Goal: Task Accomplishment & Management: Manage account settings

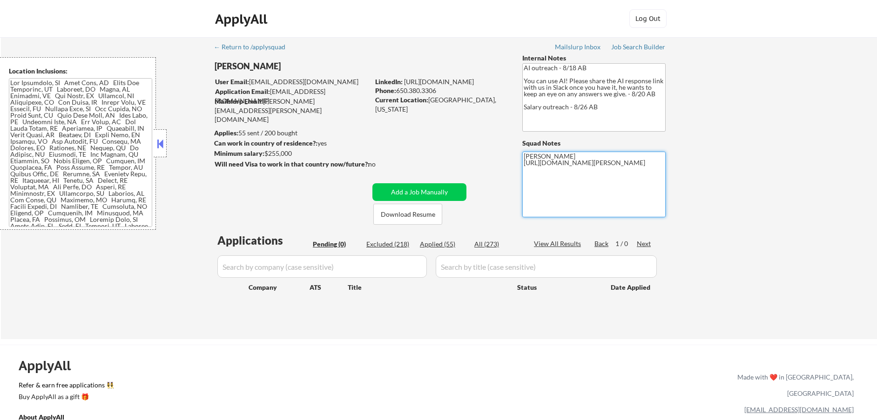
drag, startPoint x: 562, startPoint y: 176, endPoint x: 519, endPoint y: 164, distance: 45.4
click at [519, 164] on div "← Return to /applysquad Mailslurp Inbox Job Search Builder Aaron Stone User Ema…" at bounding box center [439, 184] width 465 height 295
click at [434, 100] on div "Current Location: Lafayette, California" at bounding box center [441, 104] width 132 height 18
click at [433, 100] on div "Current Location: Lafayette, California" at bounding box center [441, 104] width 132 height 18
click at [429, 247] on div "Applied (55)" at bounding box center [443, 244] width 47 height 9
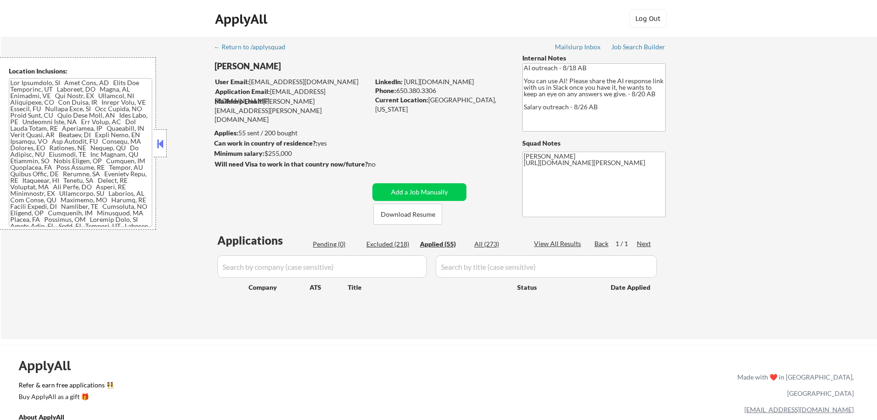
select select ""applied""
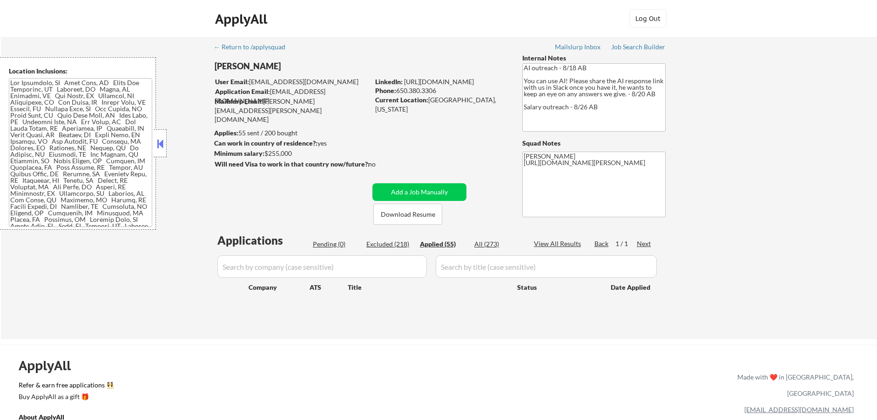
select select ""applied""
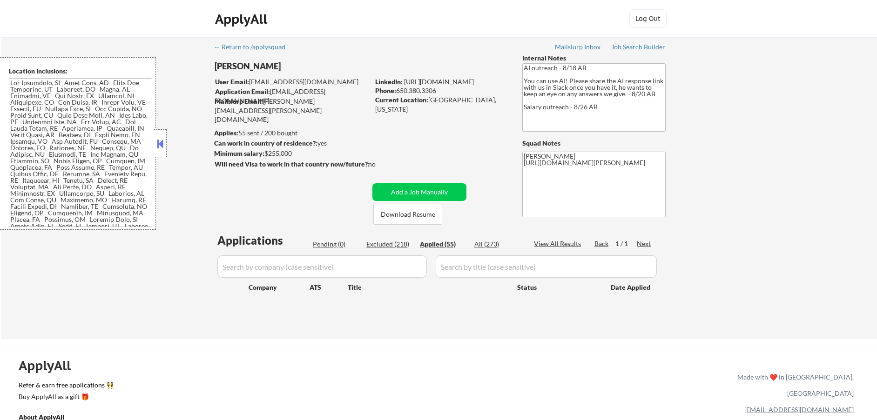
select select ""applied""
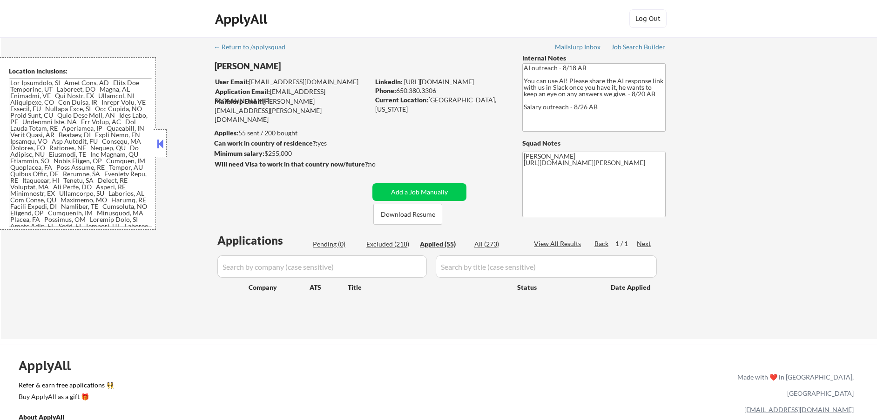
select select ""applied""
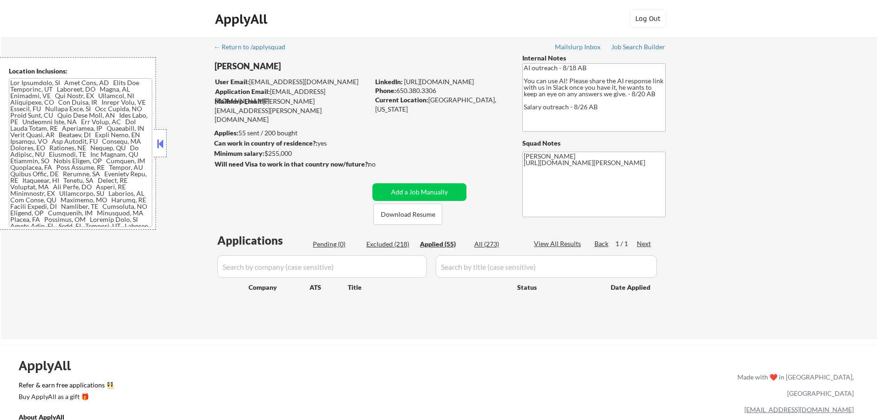
select select ""applied""
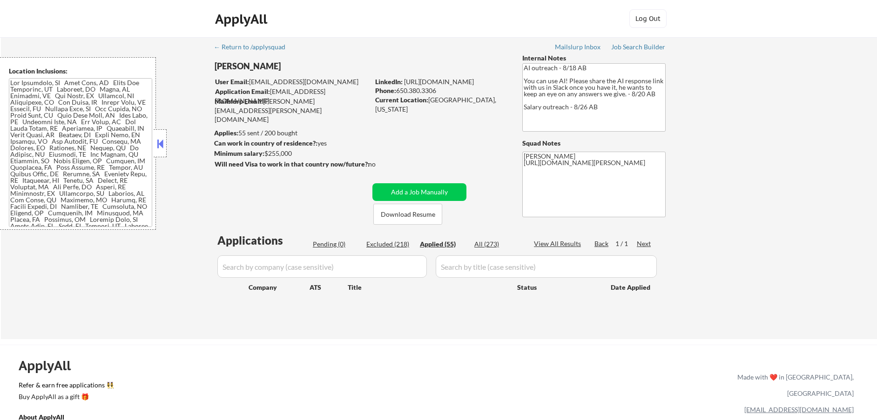
select select ""applied""
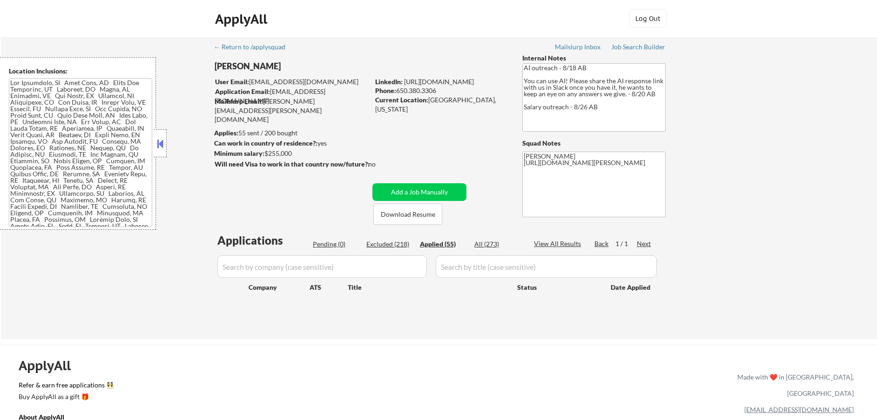
select select ""applied""
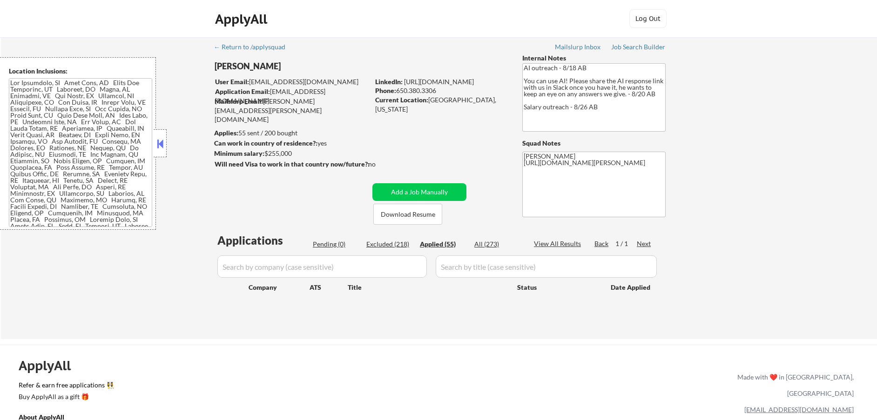
select select ""applied""
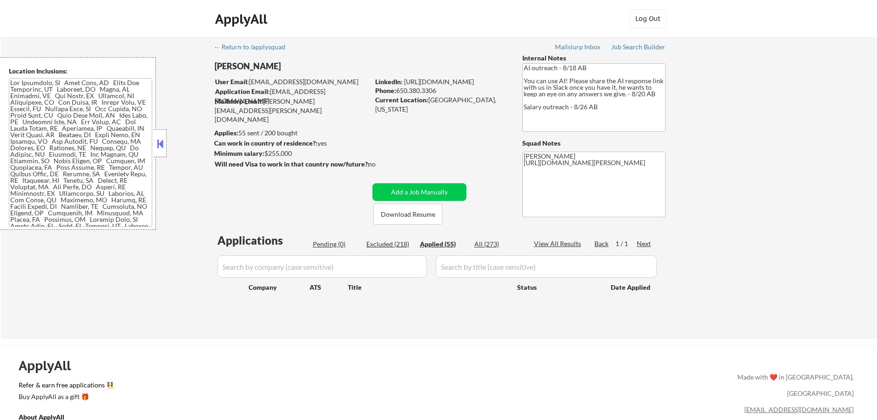
select select ""applied""
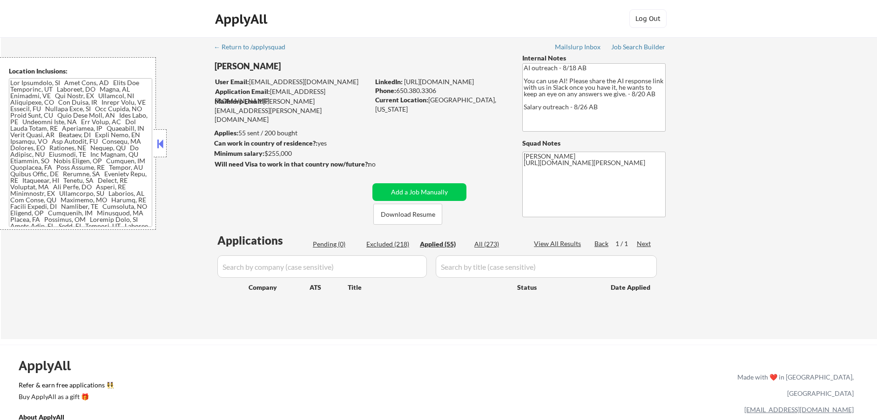
select select ""applied""
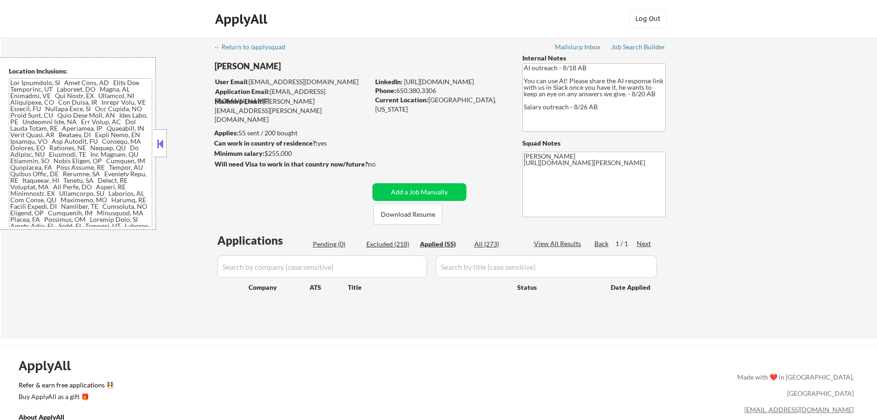
select select ""applied""
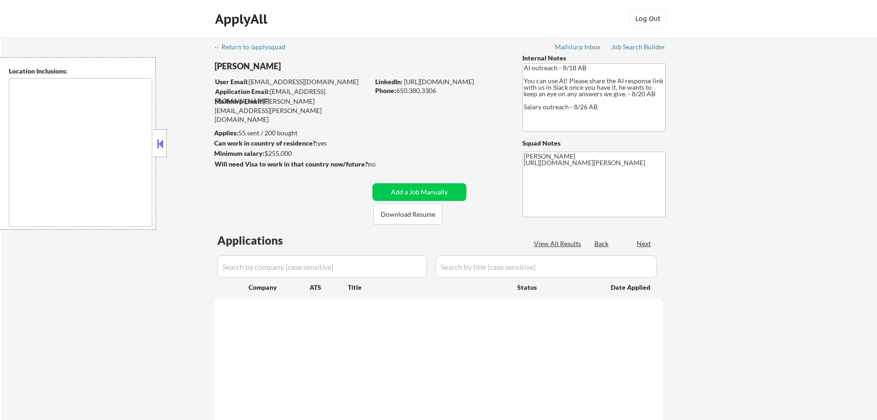
type textarea "[GEOGRAPHIC_DATA], [GEOGRAPHIC_DATA] [GEOGRAPHIC_DATA], [GEOGRAPHIC_DATA] [GEOG…"
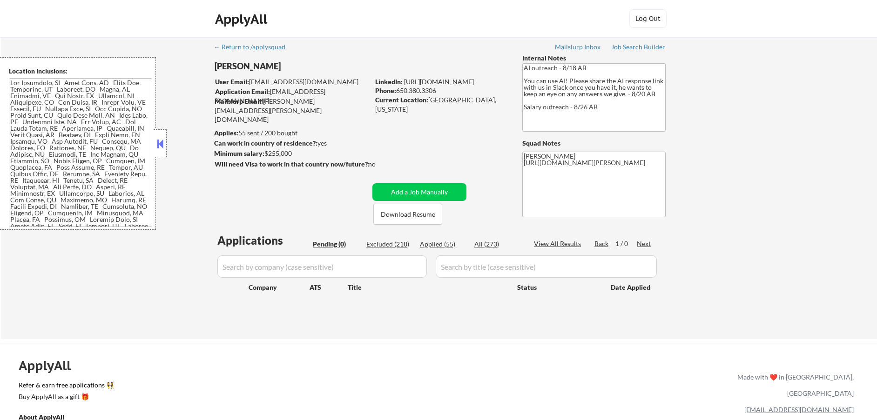
click at [401, 242] on div "Excluded (218)" at bounding box center [389, 244] width 47 height 9
select select ""excluded__salary_""
select select ""excluded__bad_match_""
select select ""excluded__salary_""
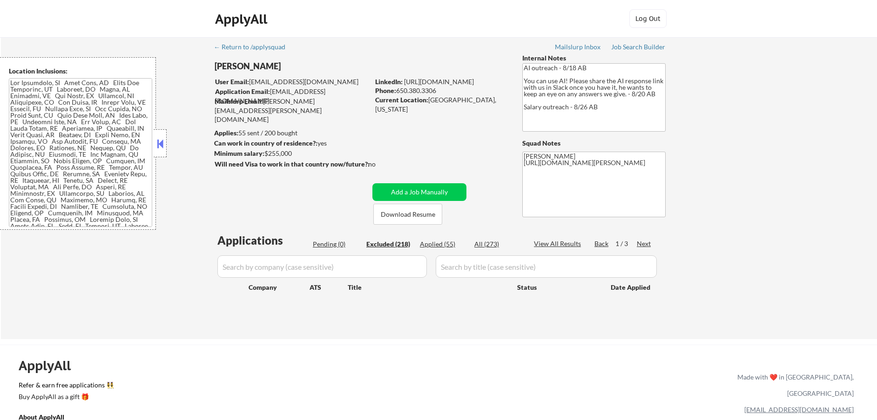
select select ""excluded__bad_match_""
select select ""excluded__salary_""
select select ""excluded__other_""
select select ""excluded__expired_""
select select ""excluded__salary_""
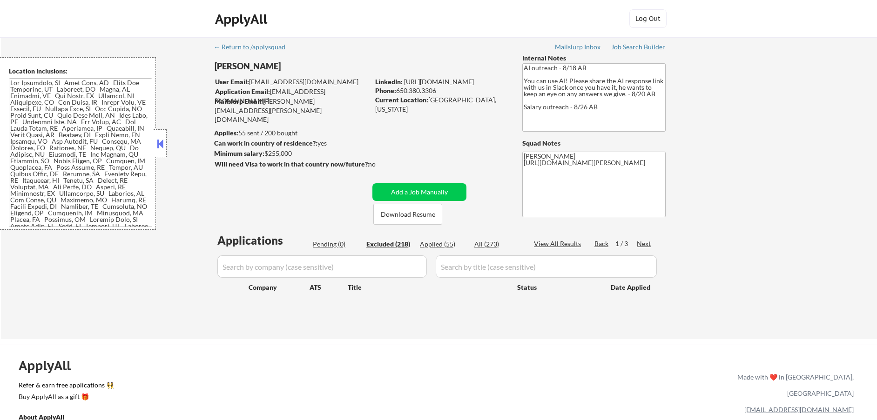
select select ""excluded__salary_""
select select ""excluded__bad_match_""
select select ""excluded__salary_""
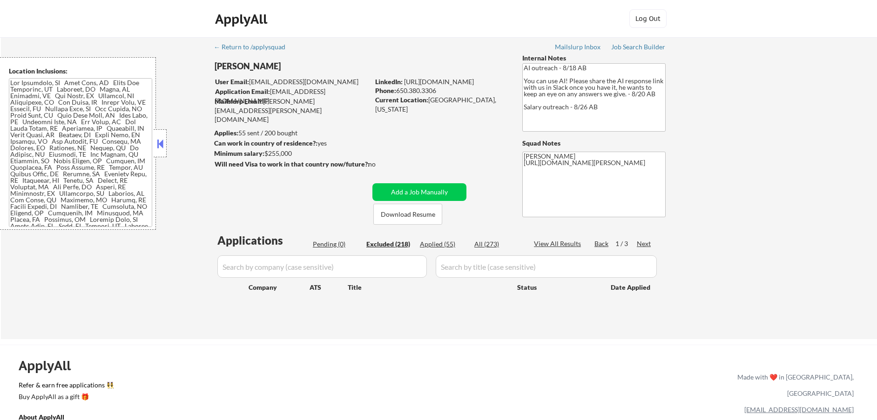
select select ""excluded__bad_match_""
select select ""excluded__salary_""
select select ""excluded__bad_match_""
select select ""excluded__salary_""
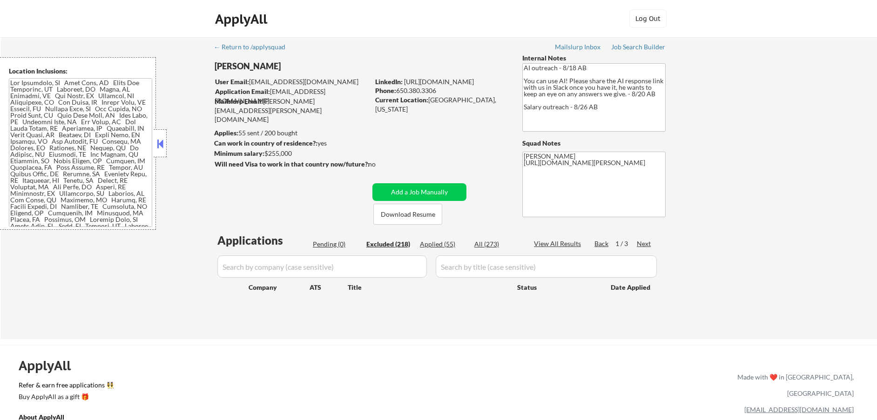
select select ""excluded__expired_""
select select ""excluded__salary_""
select select ""excluded__bad_match_""
select select ""excluded__salary_""
select select ""excluded__bad_match_""
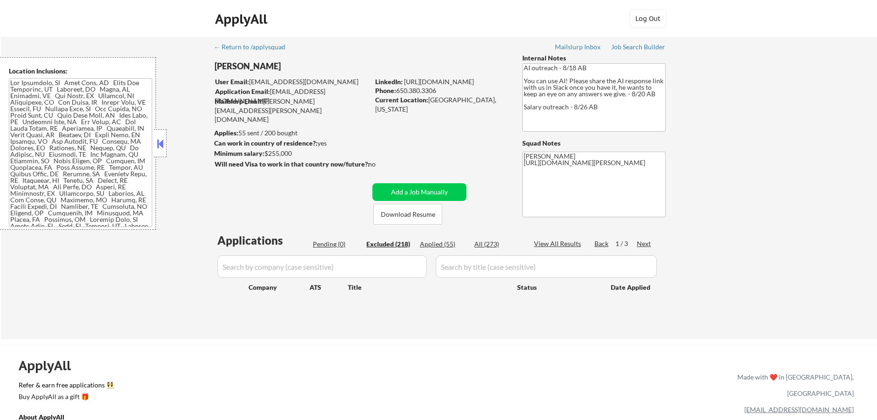
select select ""excluded__bad_match_""
select select ""excluded__expired_""
select select ""excluded__bad_match_""
select select ""excluded__expired_""
select select ""excluded__bad_match_""
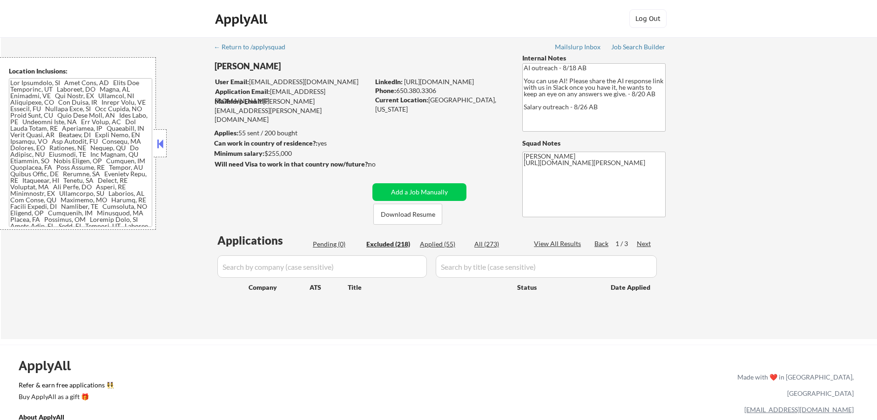
select select ""excluded__expired_""
select select ""excluded__bad_match_""
select select ""excluded__expired_""
select select ""excluded__bad_match_""
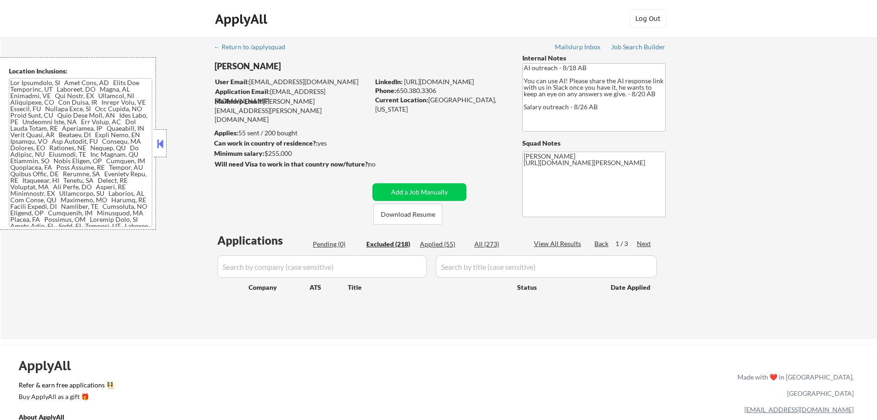
select select ""excluded__bad_match_""
select select ""excluded__salary_""
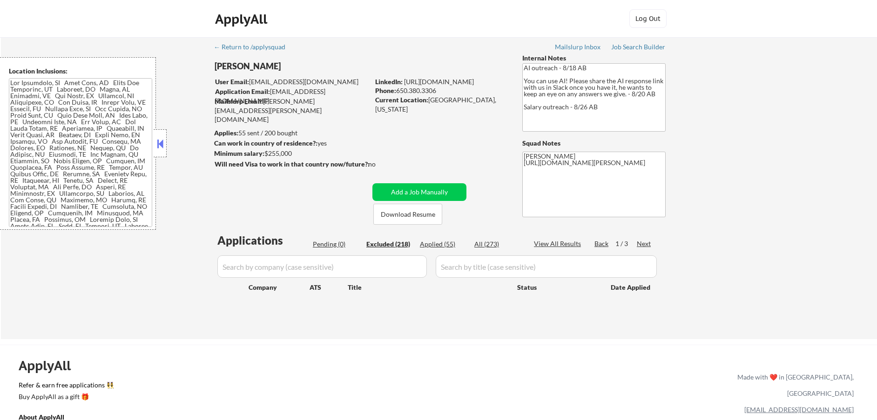
select select ""excluded__salary_""
select select ""excluded__expired_""
select select ""excluded__salary_""
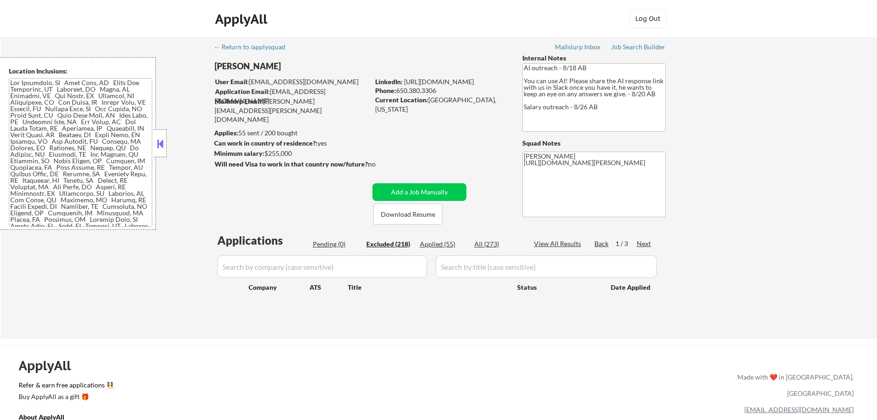
select select ""excluded__salary_""
select select ""excluded__expired_""
select select ""excluded__bad_match_""
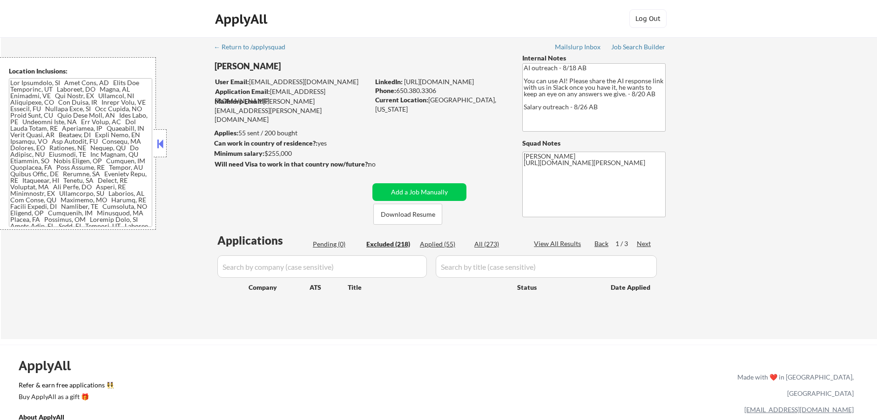
select select ""excluded__bad_match_""
select select ""excluded__expired_""
select select ""excluded__salary_""
select select ""excluded__bad_match_""
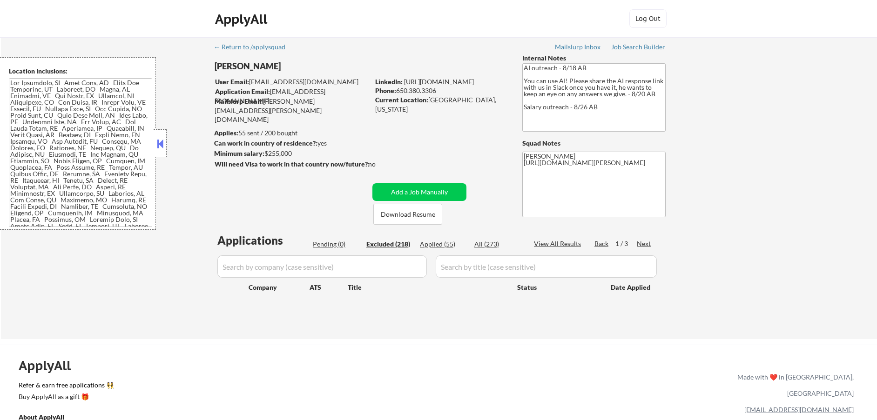
select select ""excluded__salary_""
select select ""excluded__expired_""
select select ""excluded__location_""
select select ""excluded__expired_""
select select ""excluded__bad_match_""
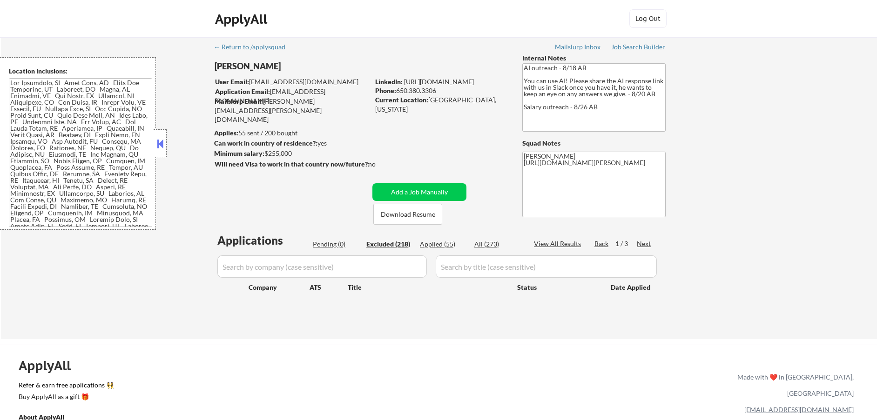
select select ""excluded__salary_""
select select ""excluded__expired_""
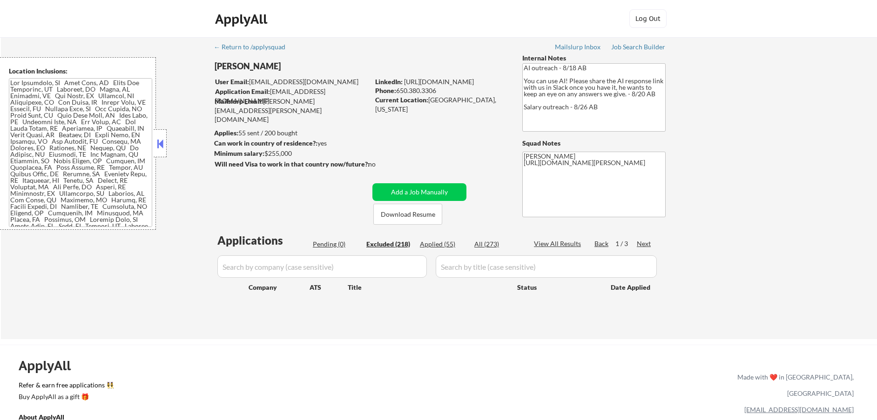
select select ""excluded__bad_match_""
select select ""excluded""
select select ""excluded__salary_""
select select ""excluded__bad_match_""
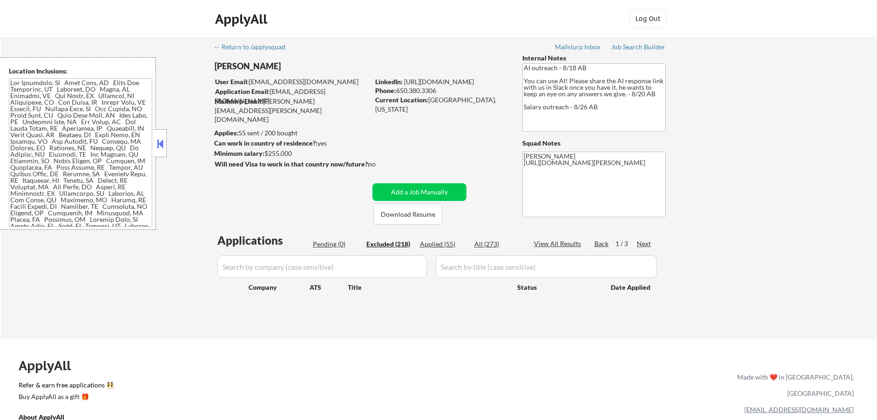
select select ""excluded__salary_""
select select ""excluded__expired_""
select select ""excluded__salary_""
select select ""excluded__bad_match_""
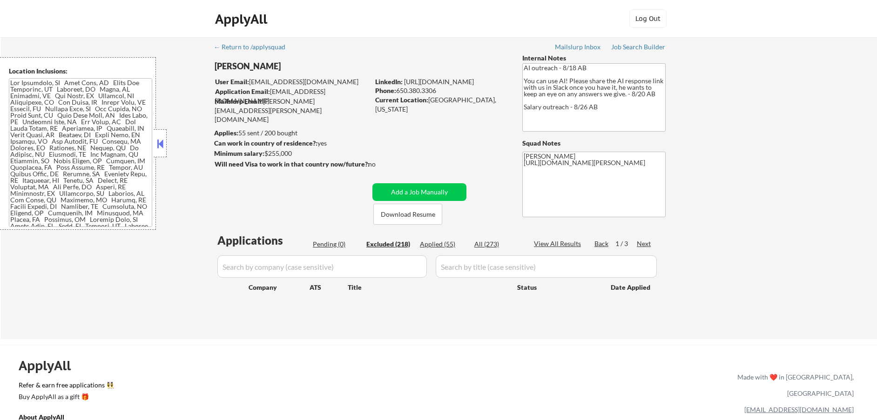
select select ""excluded__expired_""
select select ""excluded__salary_""
select select ""excluded__blocklist_""
select select ""excluded__expired_""
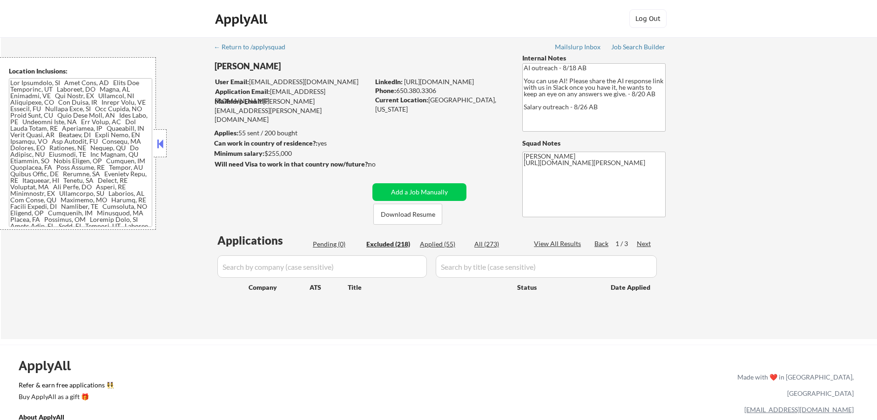
select select ""excluded__expired_""
select select ""excluded__salary_""
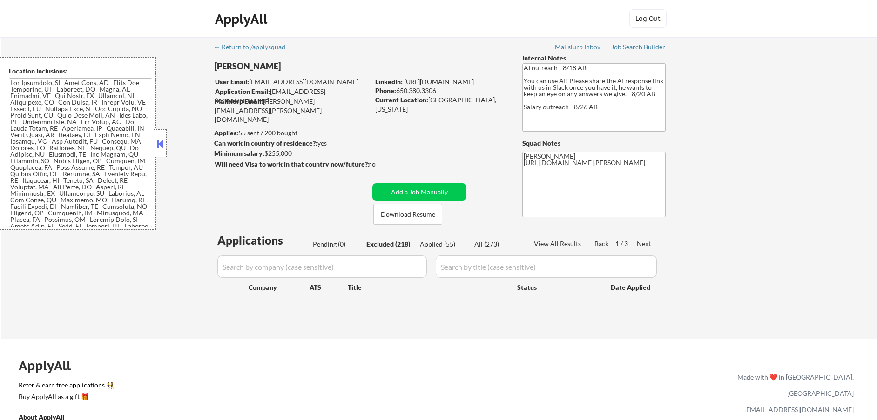
select select ""excluded__salary_""
select select ""excluded__expired_""
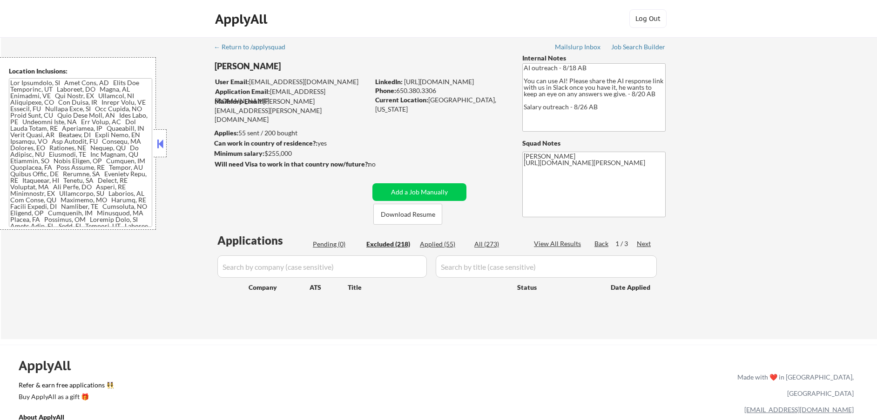
select select ""excluded__salary_""
select select ""excluded__expired_""
select select ""excluded__bad_match_""
select select ""excluded__salary_""
select select ""excluded__expired_""
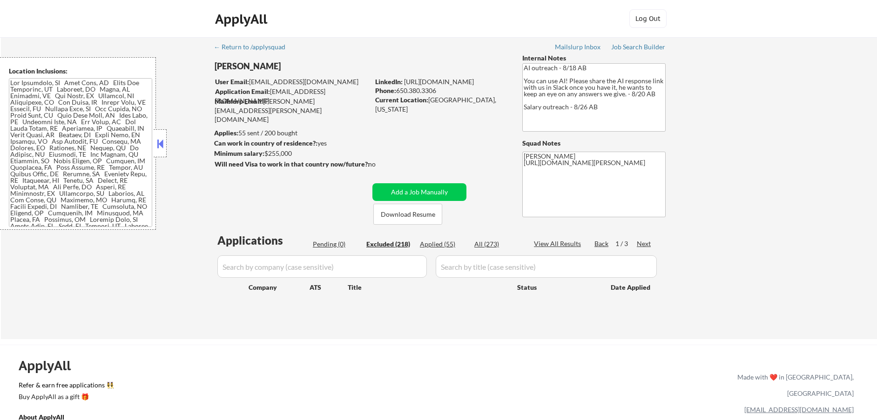
select select ""excluded__salary_""
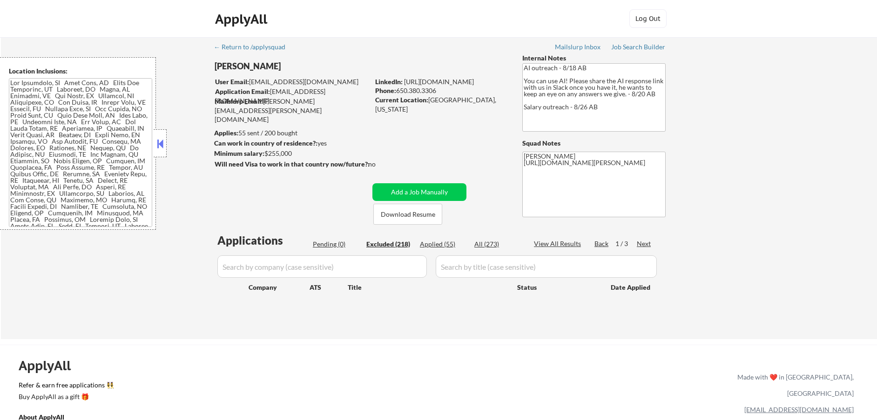
select select ""excluded__salary_""
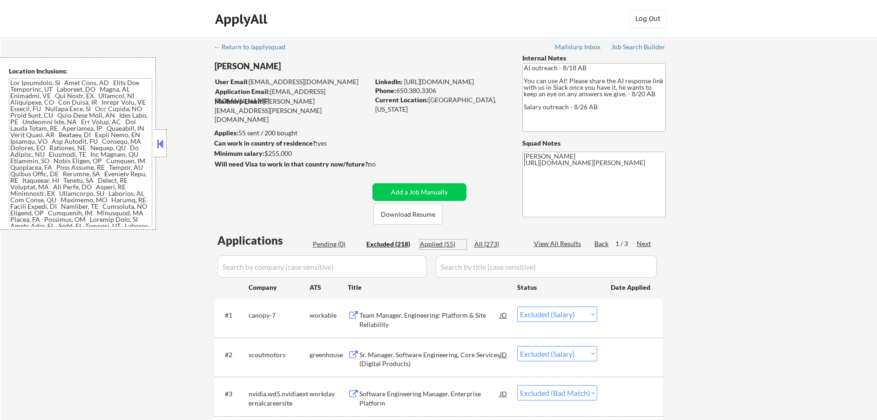
click at [436, 242] on div "Applied (55)" at bounding box center [443, 244] width 47 height 9
select select ""applied""
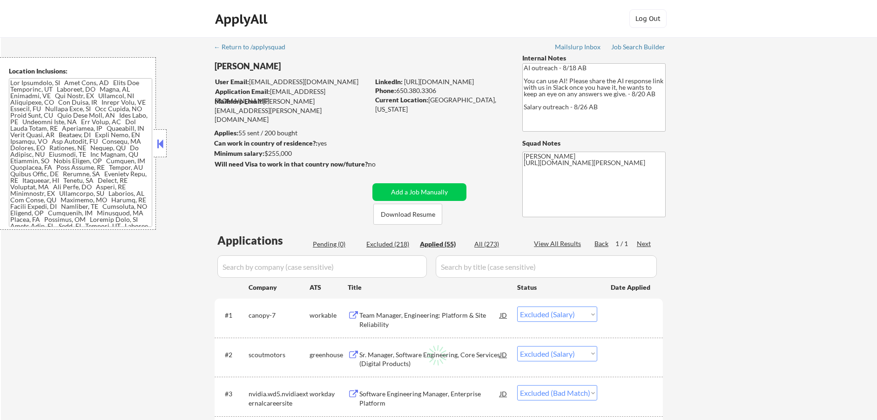
select select ""applied""
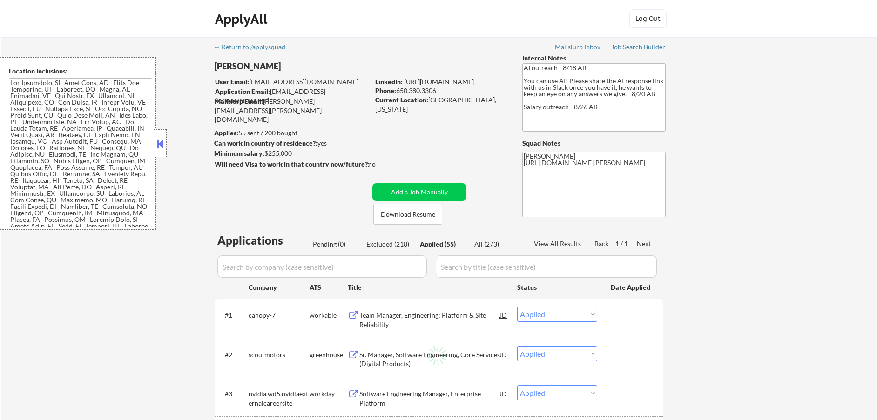
select select ""applied""
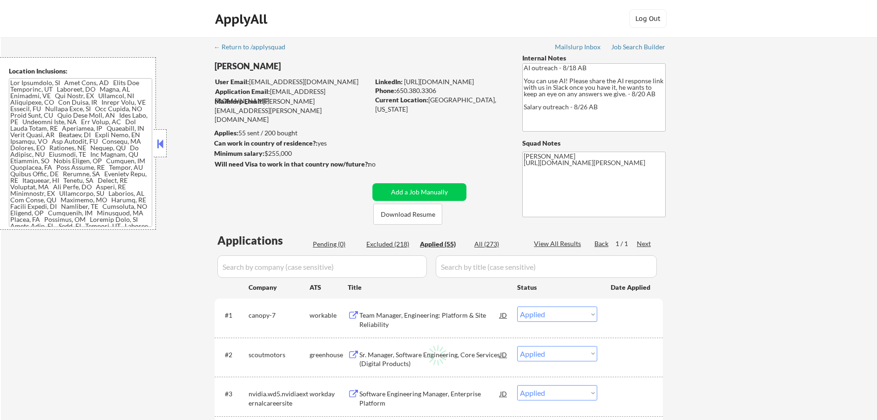
select select ""applied""
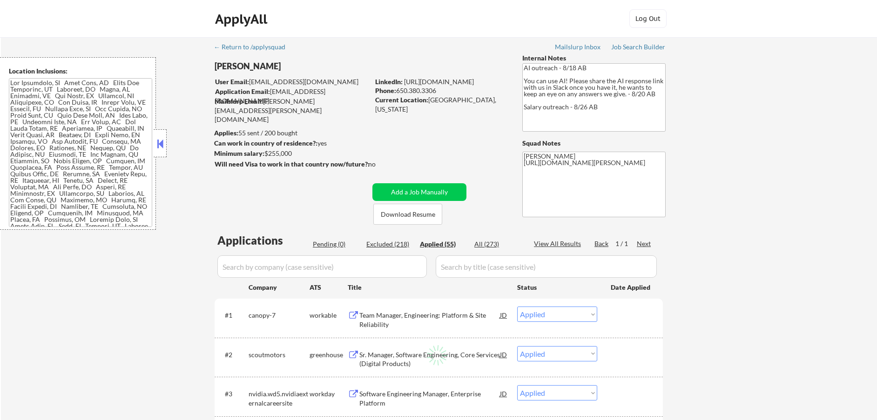
select select ""applied""
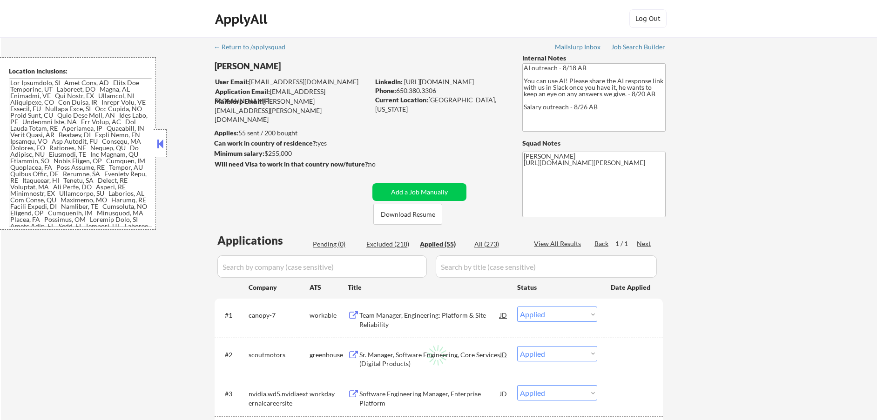
select select ""applied""
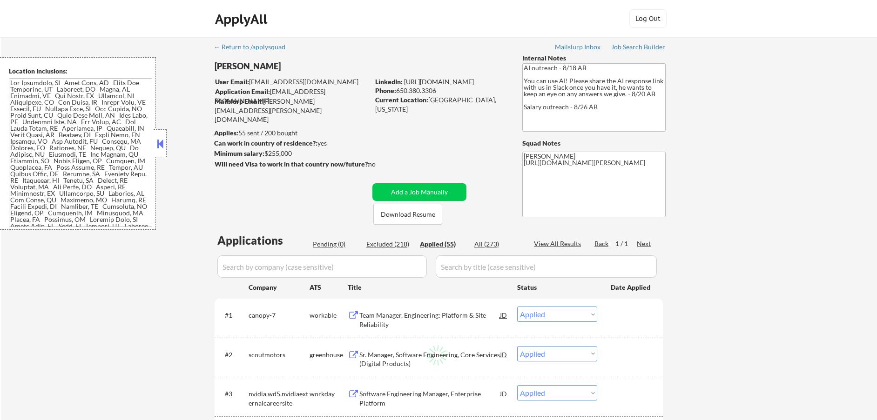
select select ""applied""
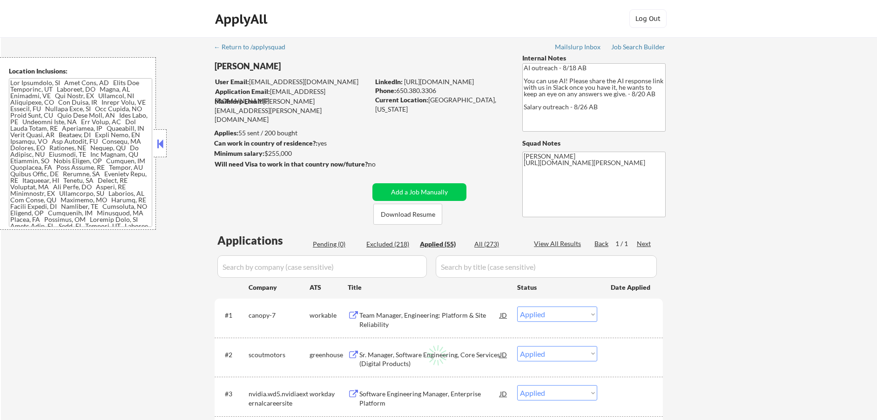
select select ""applied""
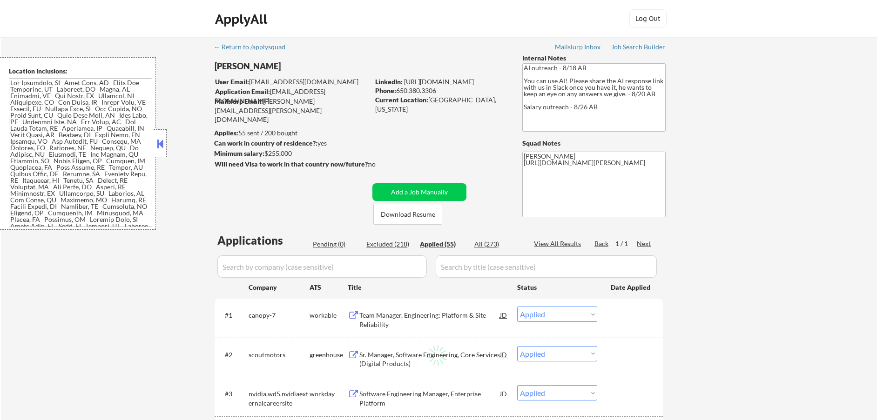
select select ""applied""
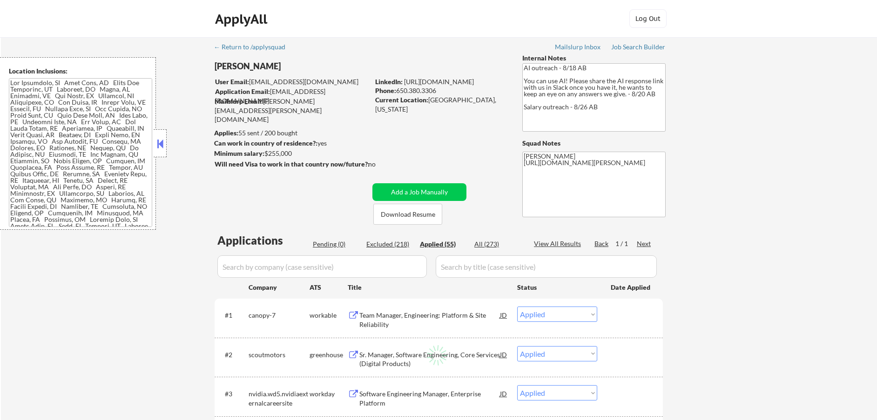
select select ""applied""
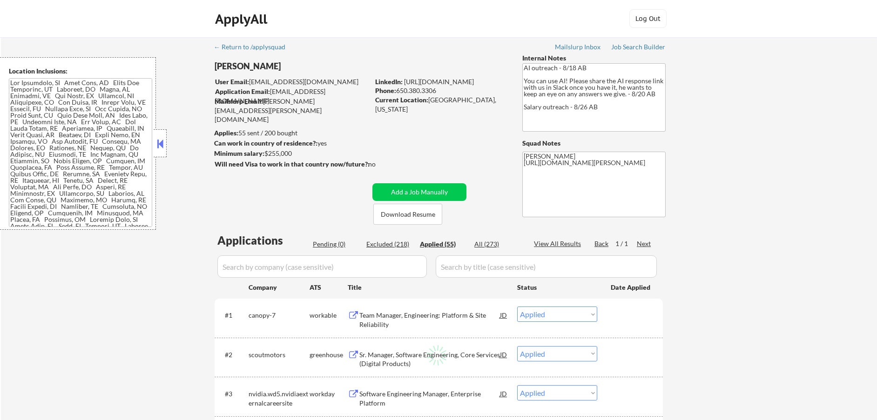
select select ""applied""
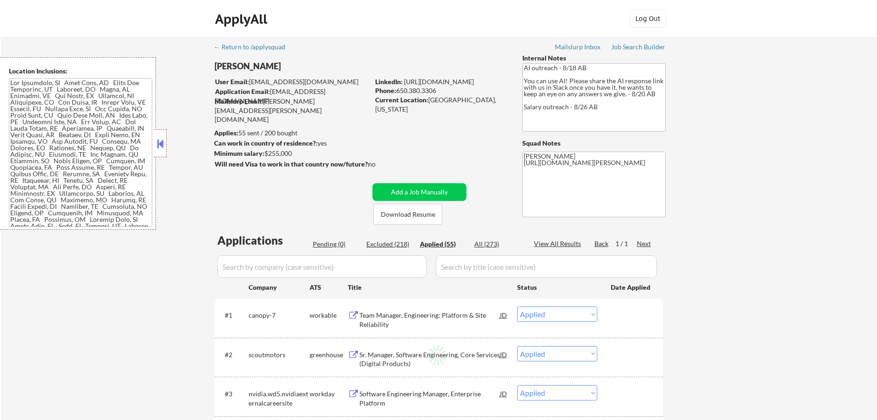
select select ""applied""
